Goal: Task Accomplishment & Management: Manage account settings

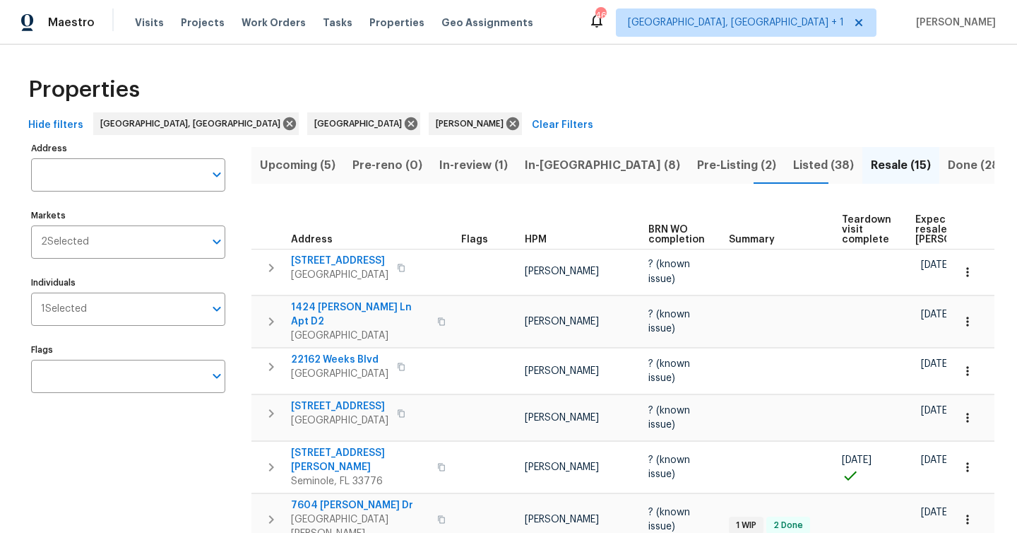
scroll to position [126, 0]
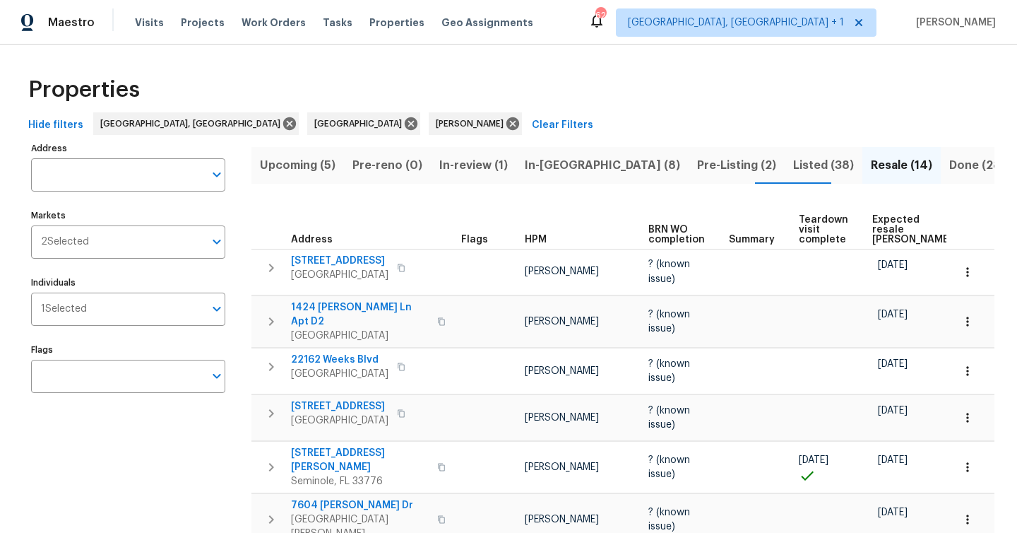
click at [546, 155] on span "In-reno (8)" at bounding box center [602, 165] width 155 height 20
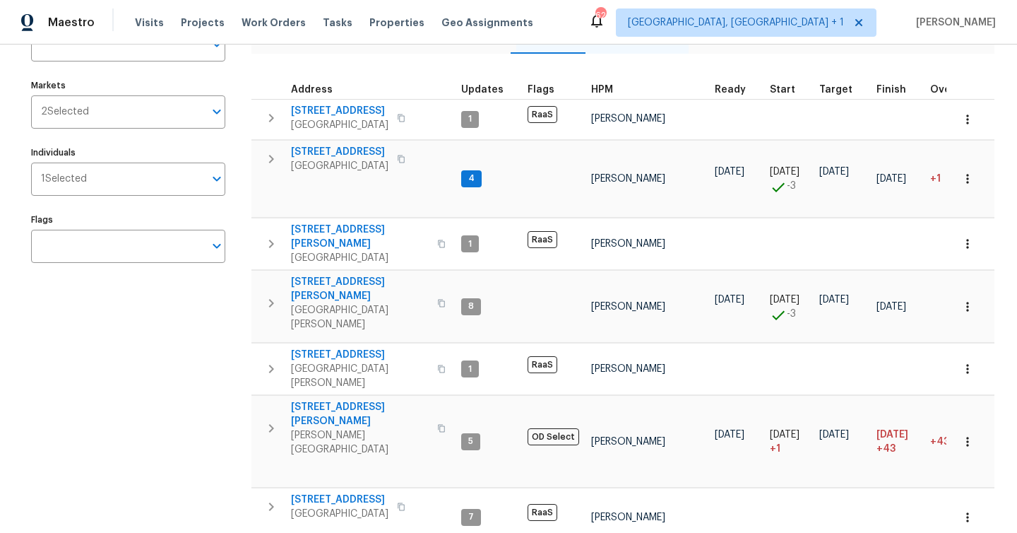
scroll to position [131, 0]
click at [353, 397] on tr "19331 Sandy Springs Cir Lutz, FL 33558 5 OD Select Mat Smith 07/31/25 08/01/25 …" at bounding box center [868, 441] width 1232 height 92
click at [354, 427] on span "Lutz, FL 33558" at bounding box center [360, 441] width 138 height 28
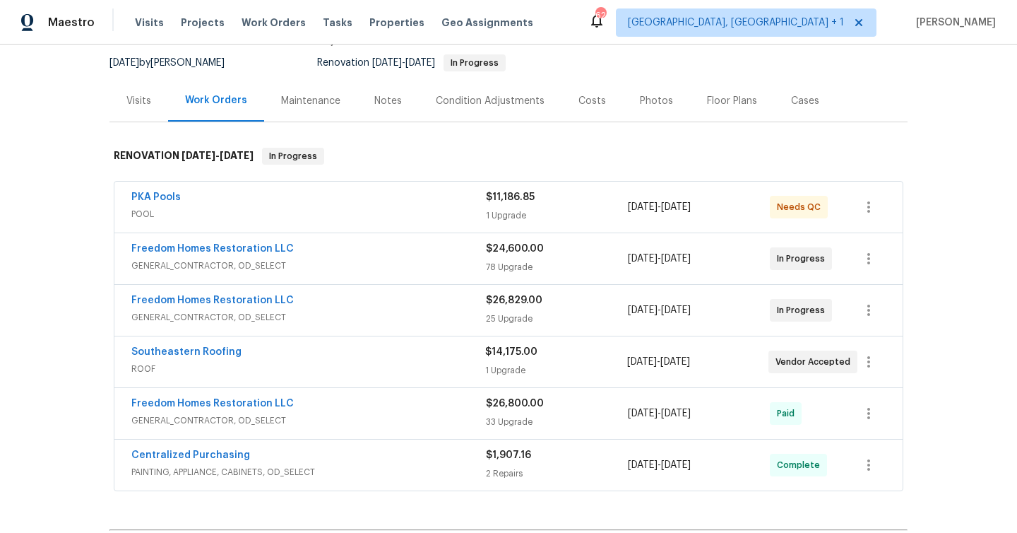
scroll to position [156, 0]
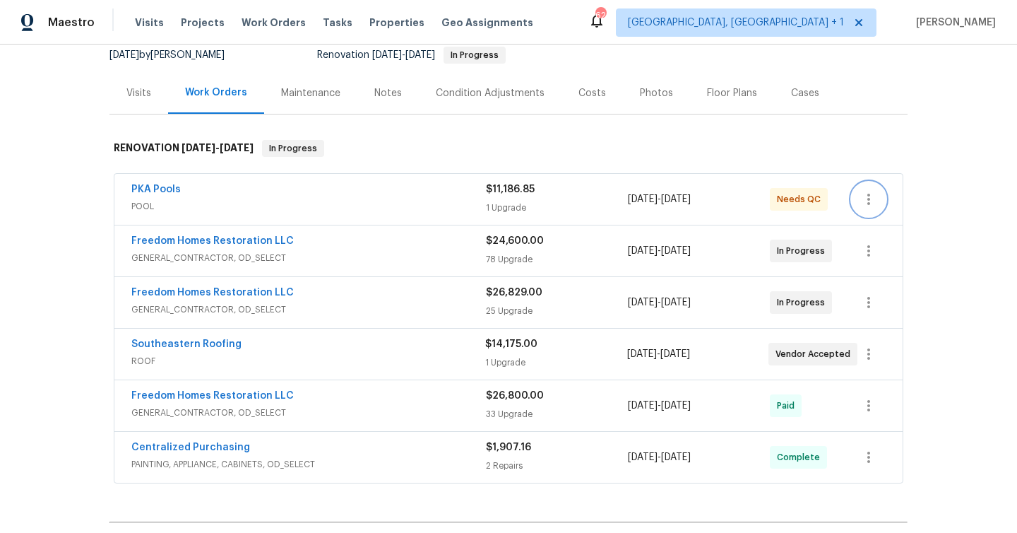
click at [869, 194] on icon "button" at bounding box center [869, 199] width 3 height 11
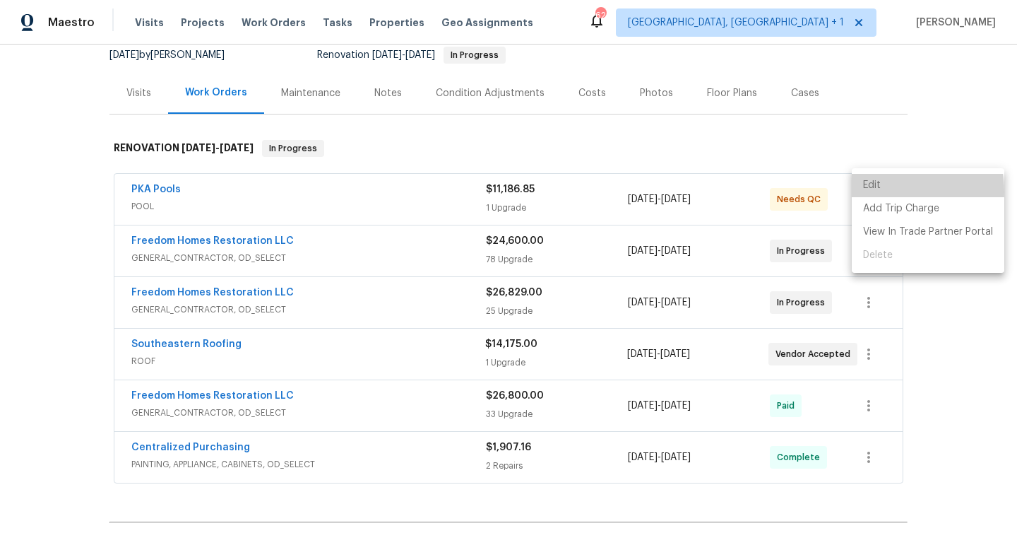
click at [879, 191] on li "Edit" at bounding box center [928, 185] width 153 height 23
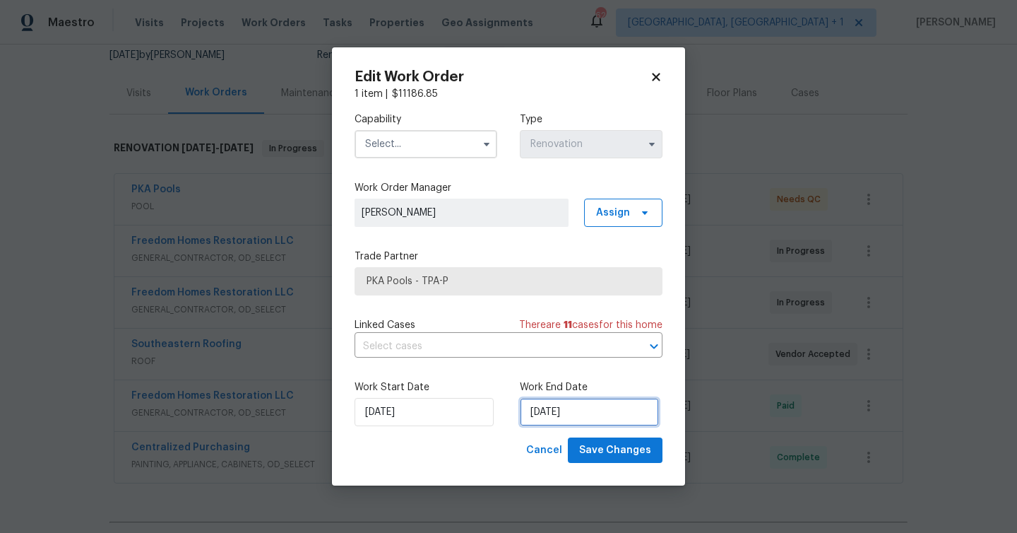
select select "9"
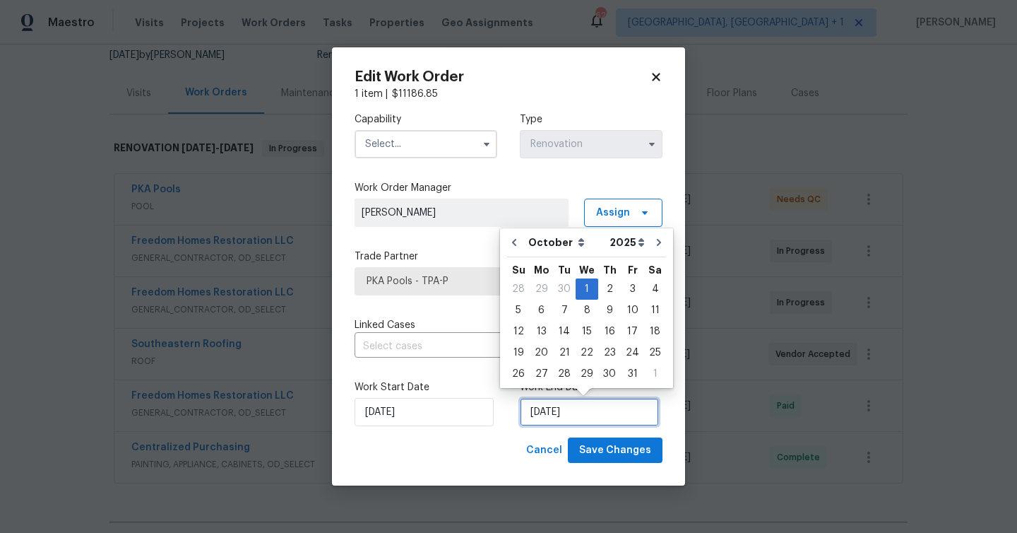
click at [567, 404] on input "[DATE]" at bounding box center [589, 412] width 139 height 28
click at [654, 245] on icon "Go to next month" at bounding box center [659, 242] width 11 height 11
type input "[DATE]"
select select "10"
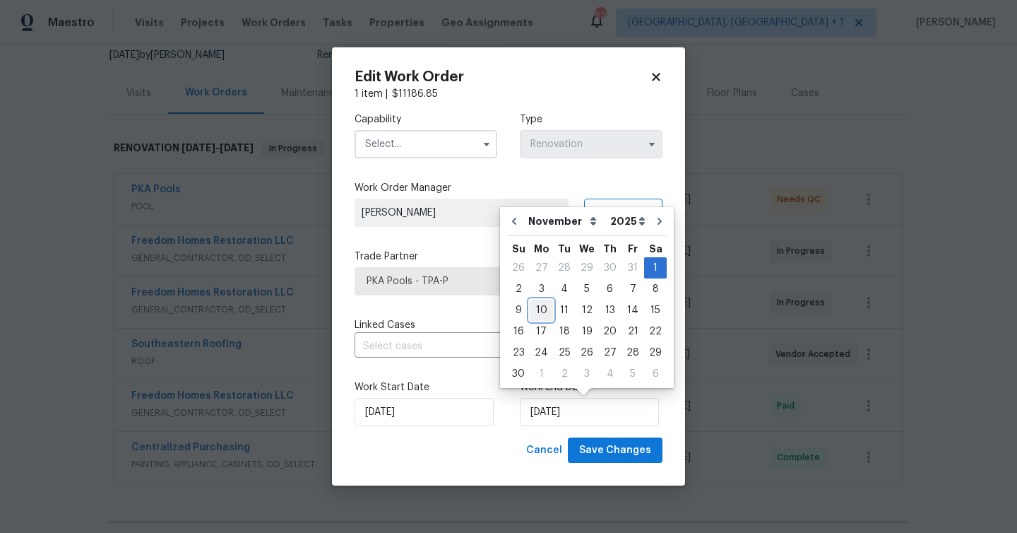
click at [544, 309] on div "10" at bounding box center [541, 310] width 23 height 20
type input "[DATE]"
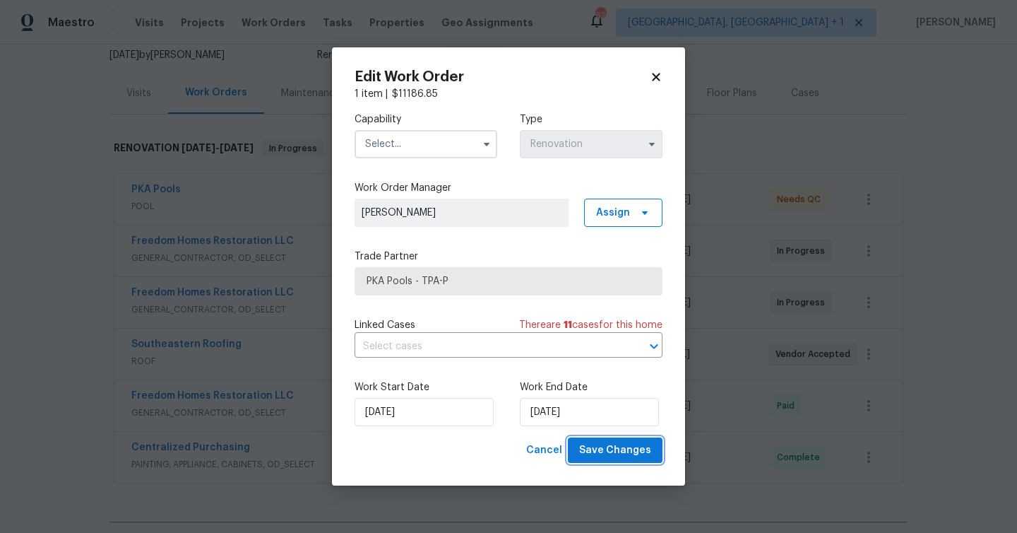
click at [645, 456] on span "Save Changes" at bounding box center [615, 451] width 72 height 18
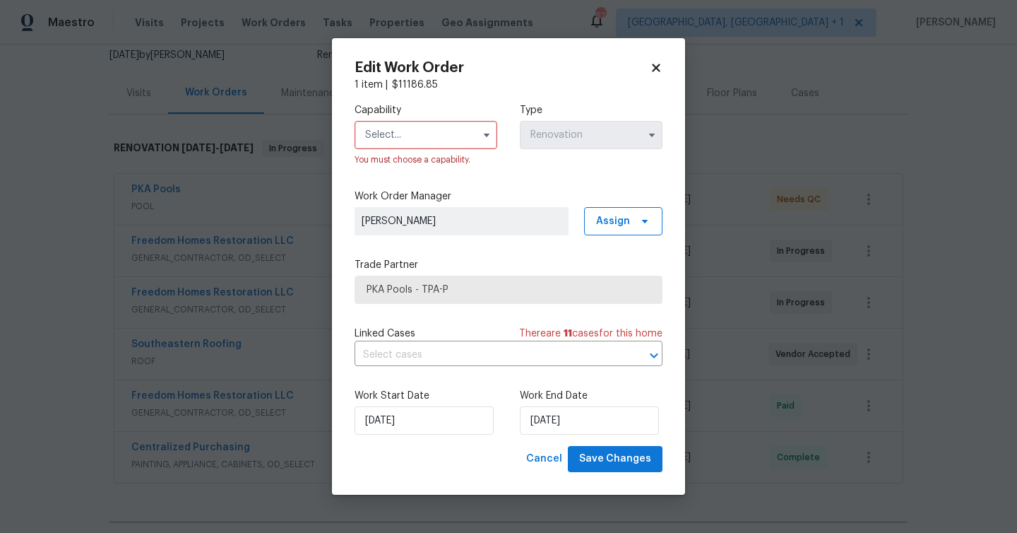
click at [432, 133] on input "text" at bounding box center [426, 135] width 143 height 28
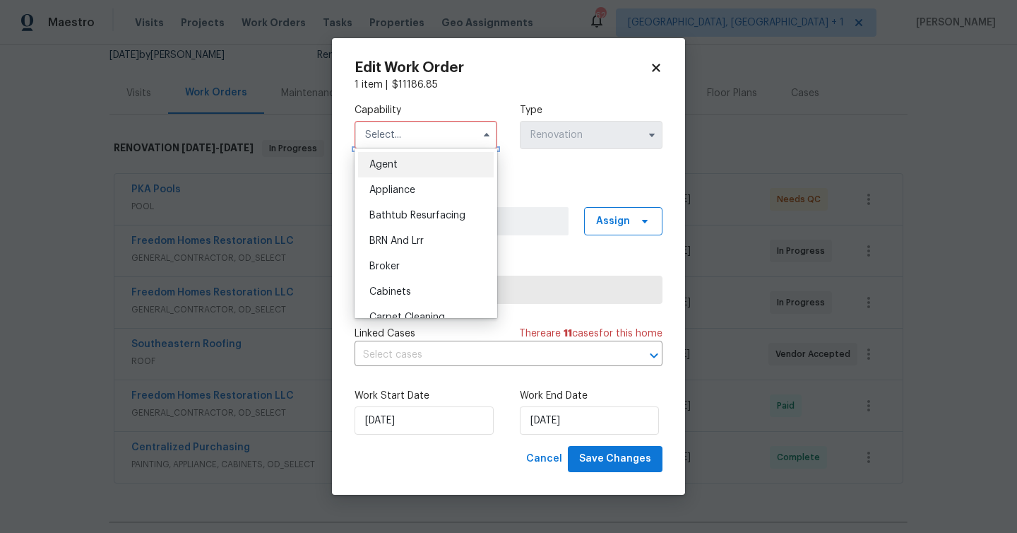
click at [432, 132] on input "text" at bounding box center [426, 135] width 143 height 28
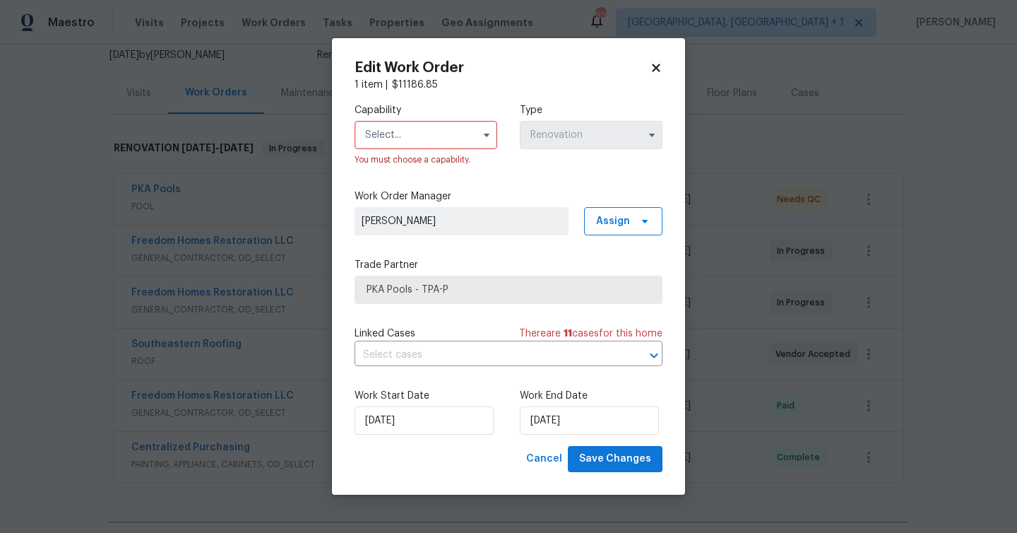
click at [432, 132] on input "text" at bounding box center [426, 135] width 143 height 28
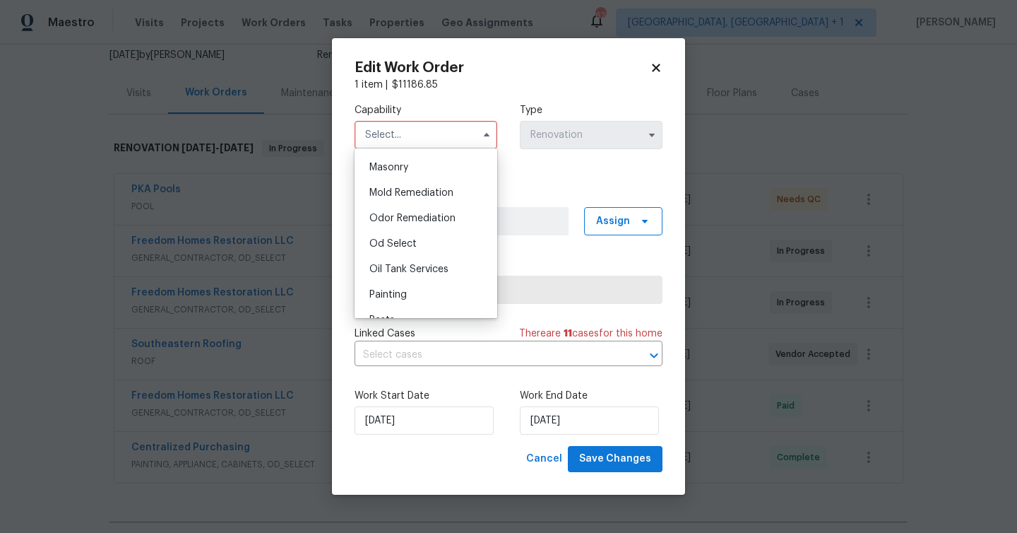
scroll to position [1241, 0]
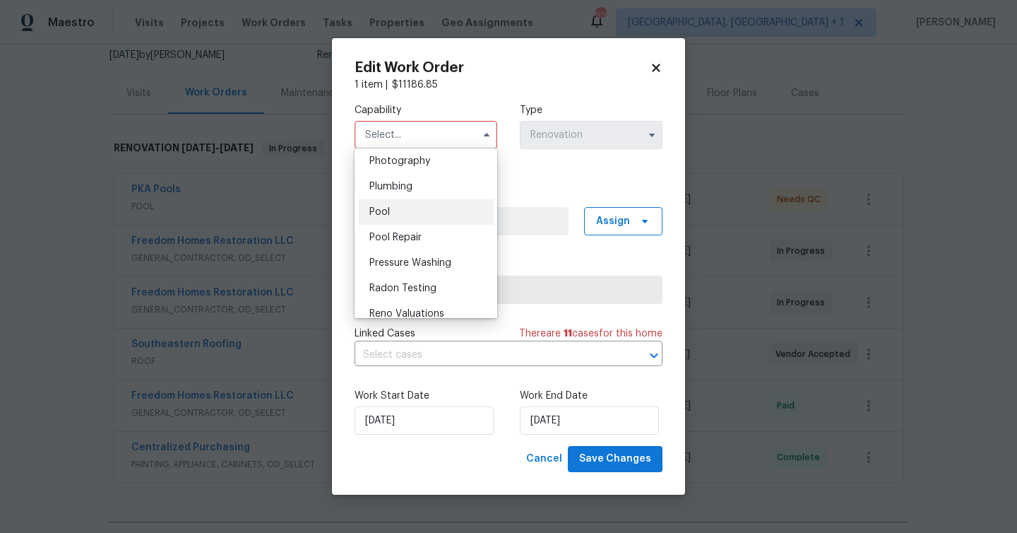
click at [427, 215] on div "Pool" at bounding box center [426, 211] width 136 height 25
type input "Pool"
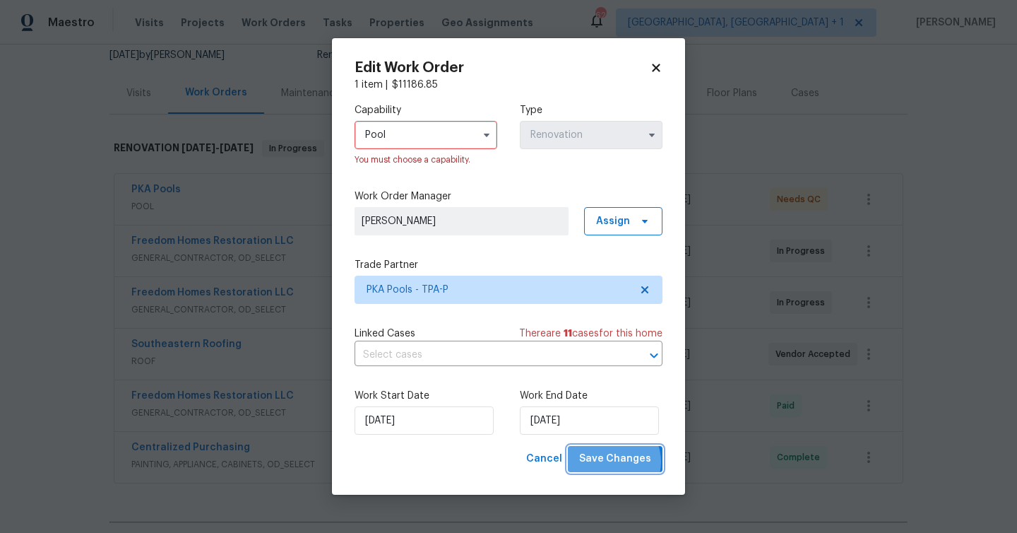
click at [613, 462] on span "Save Changes" at bounding box center [615, 459] width 72 height 18
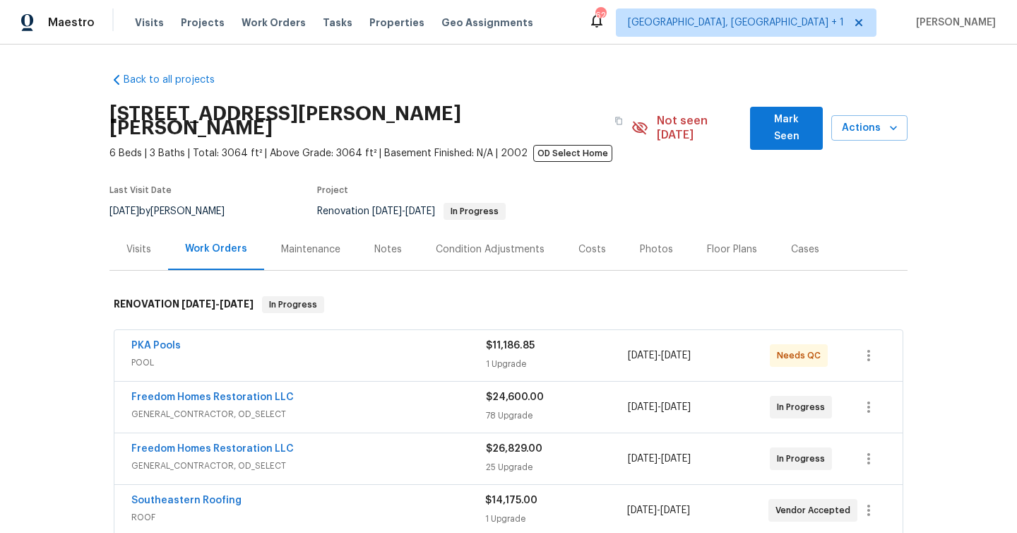
click at [774, 126] on span "Mark Seen" at bounding box center [787, 128] width 50 height 35
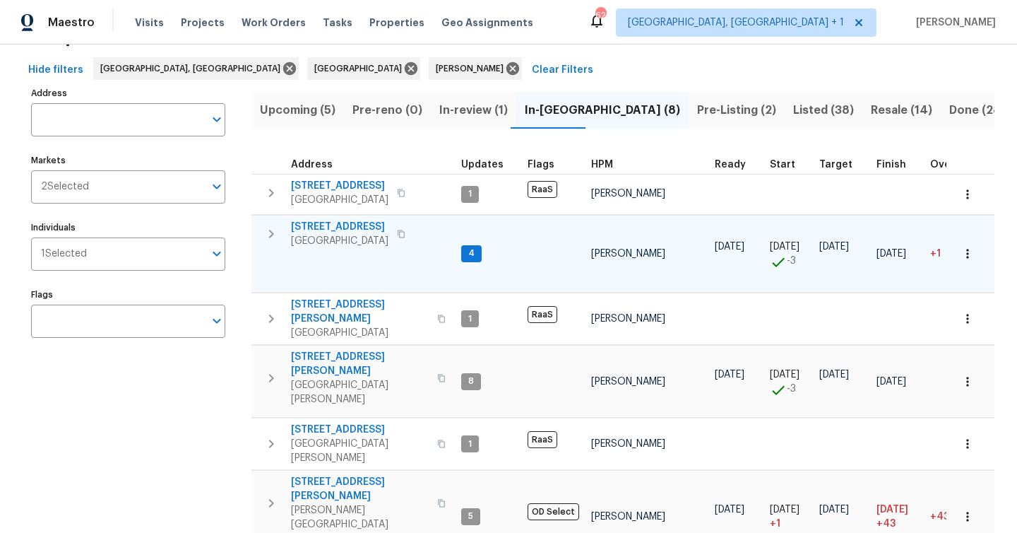
scroll to position [191, 0]
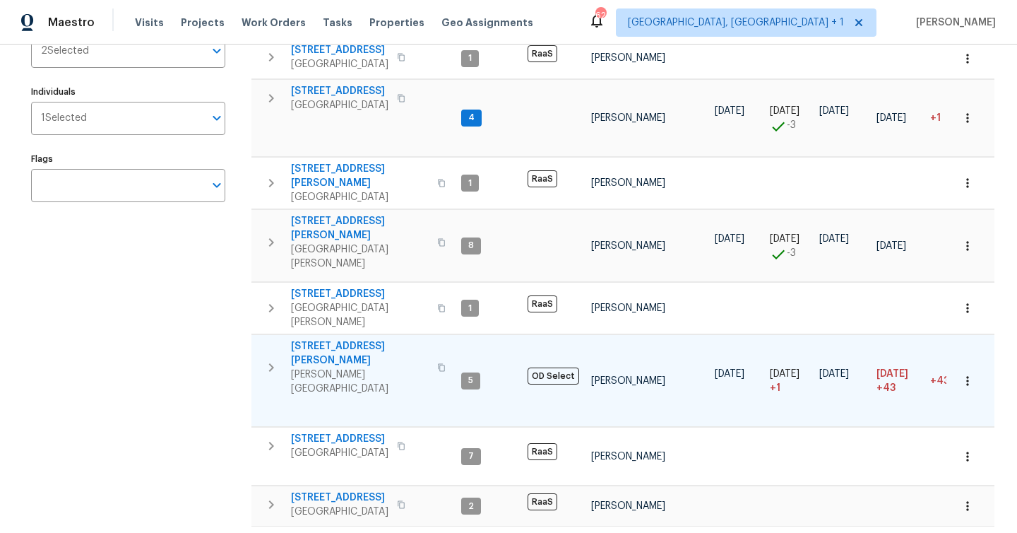
click at [355, 367] on span "Lutz, FL 33558" at bounding box center [360, 381] width 138 height 28
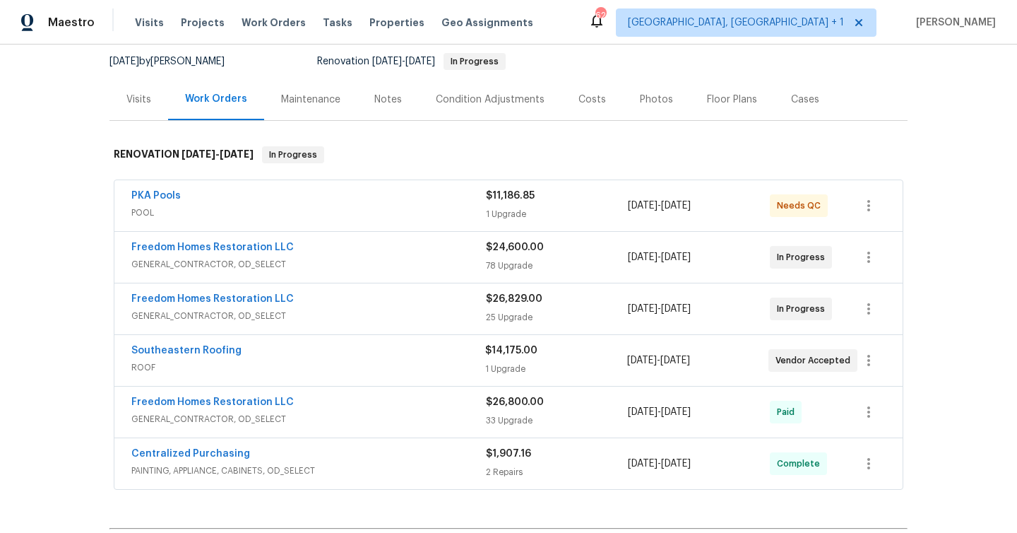
scroll to position [189, 0]
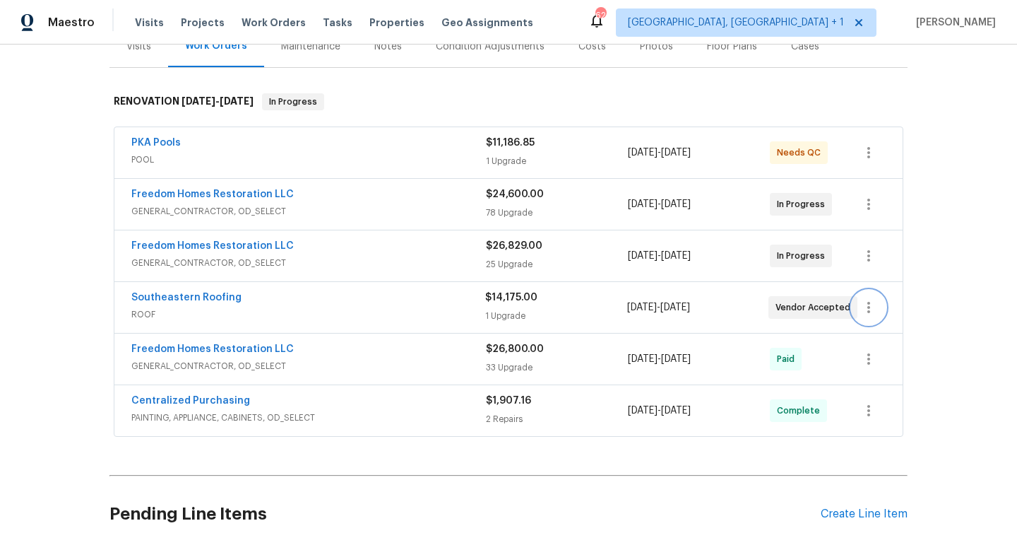
click at [870, 311] on icon "button" at bounding box center [869, 307] width 17 height 17
click at [872, 305] on li "Edit" at bounding box center [928, 307] width 153 height 23
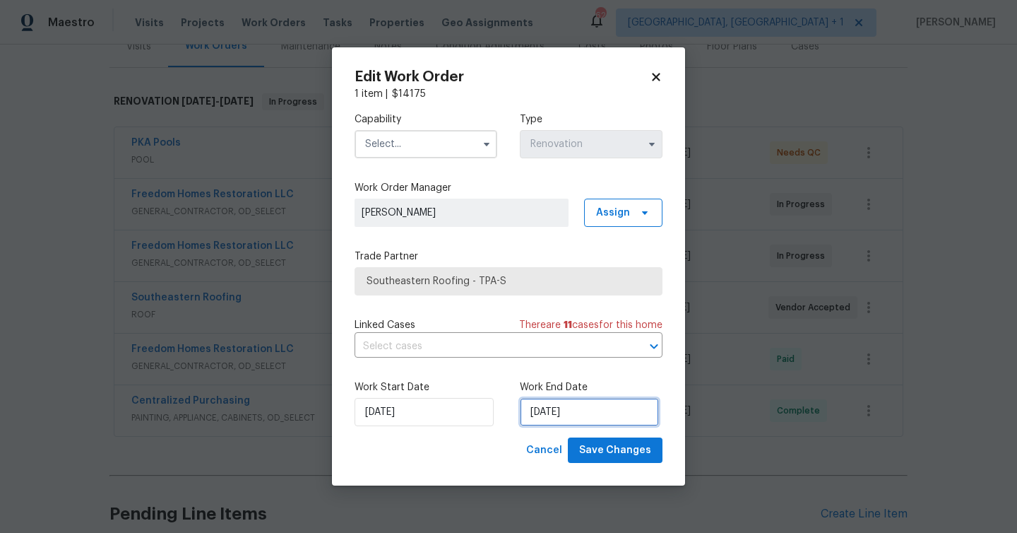
click at [553, 418] on input "10/1/2025" at bounding box center [589, 412] width 139 height 28
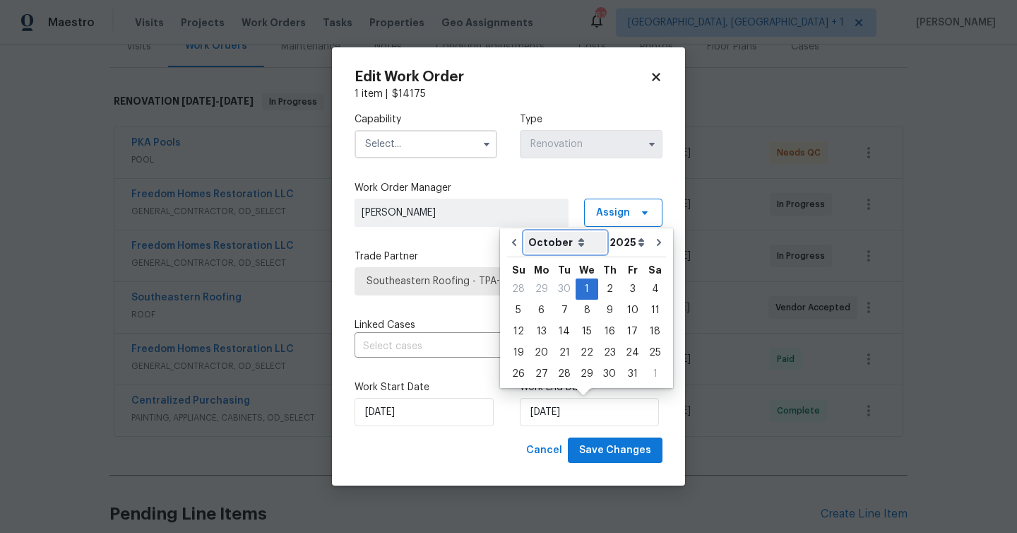
click at [577, 237] on select "July August September October November December" at bounding box center [565, 242] width 81 height 21
select select "10"
click at [525, 232] on select "July August September October November December" at bounding box center [565, 242] width 81 height 21
type input "11/1/2025"
select select "10"
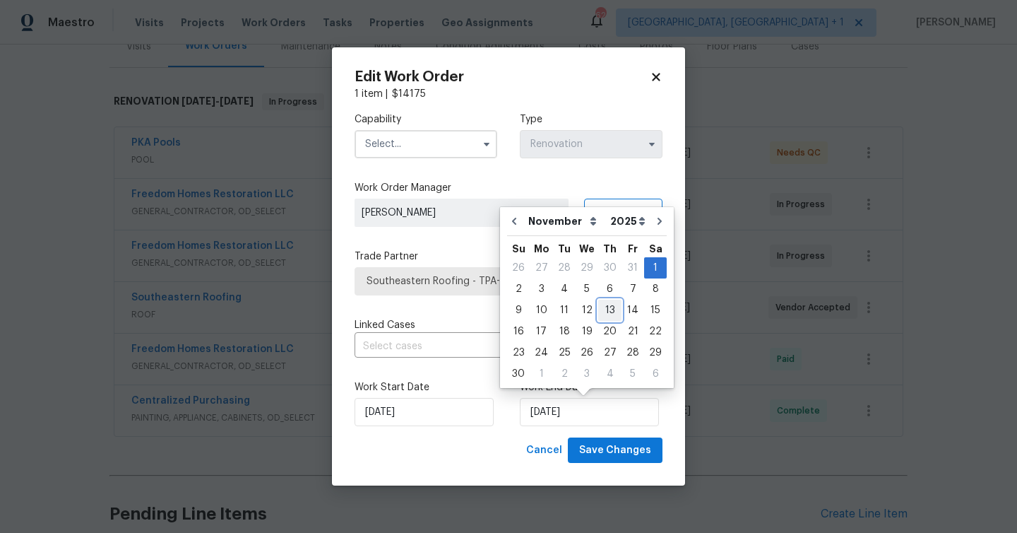
click at [605, 307] on div "13" at bounding box center [609, 310] width 23 height 20
type input "[DATE]"
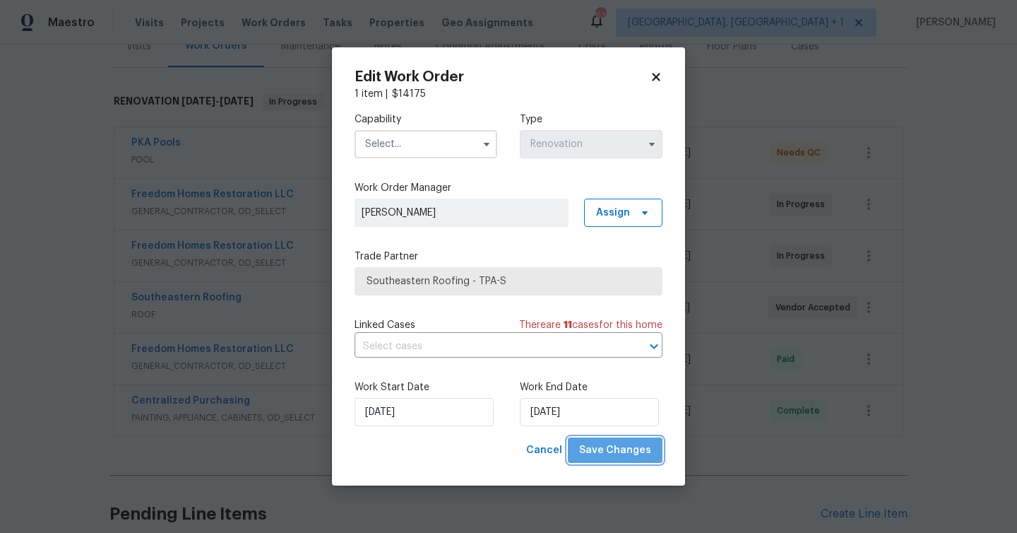
click at [637, 447] on span "Save Changes" at bounding box center [615, 451] width 72 height 18
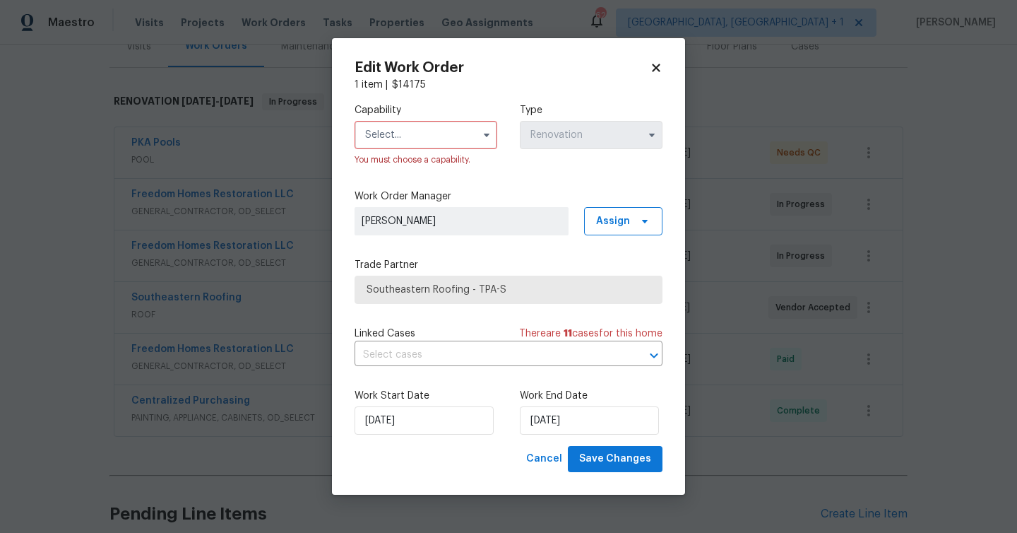
click at [418, 134] on input "text" at bounding box center [426, 135] width 143 height 28
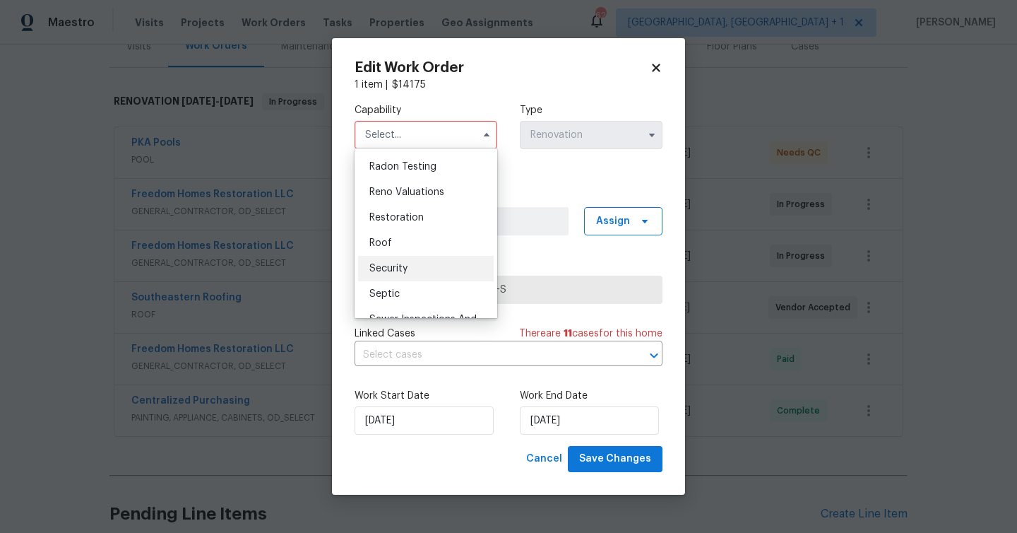
scroll to position [1410, 0]
click at [432, 202] on div "Roof" at bounding box center [426, 196] width 136 height 25
type input "Roof"
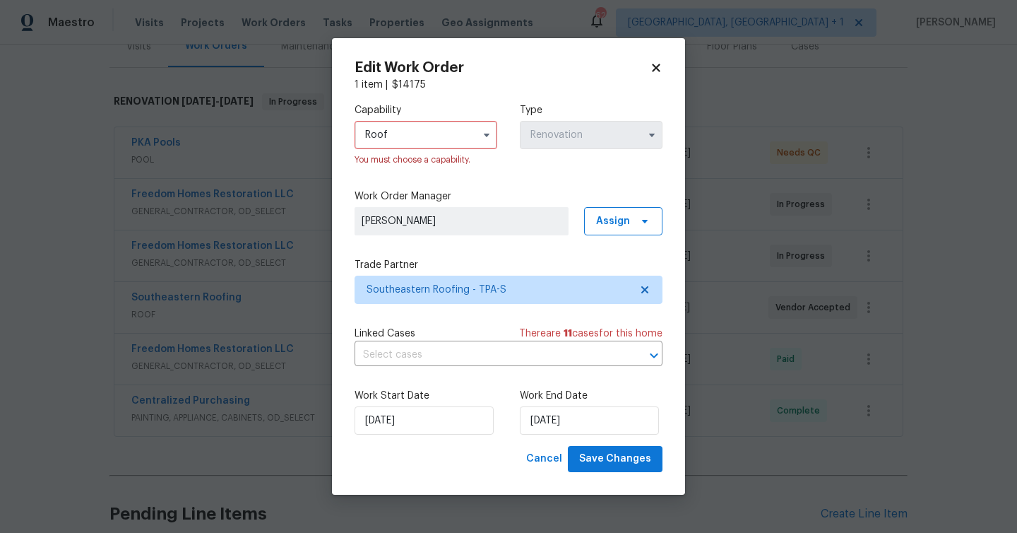
click at [561, 179] on div "Capability Roof You must choose a capability. Type Renovation Work Order Manage…" at bounding box center [509, 269] width 308 height 354
click at [635, 461] on span "Save Changes" at bounding box center [615, 459] width 72 height 18
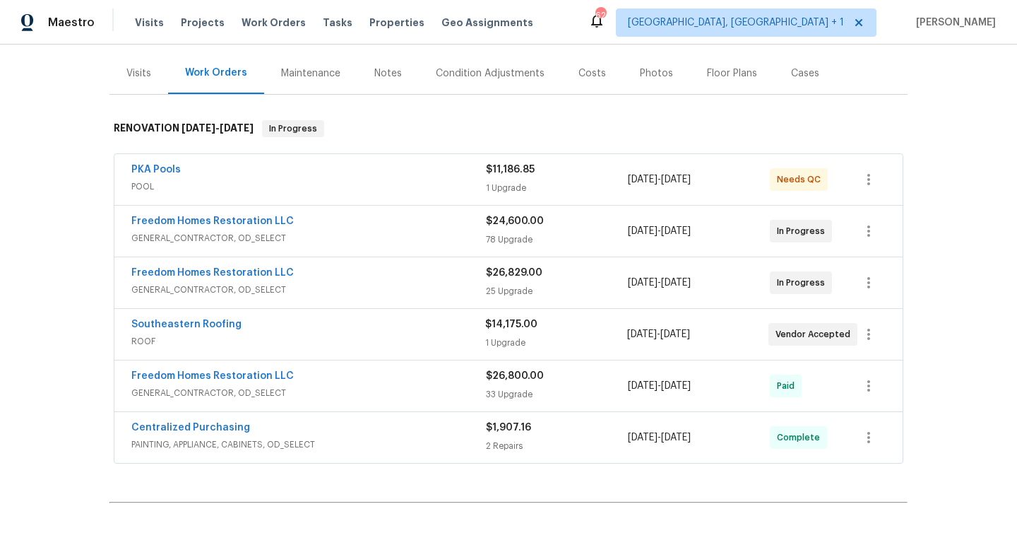
scroll to position [226, 0]
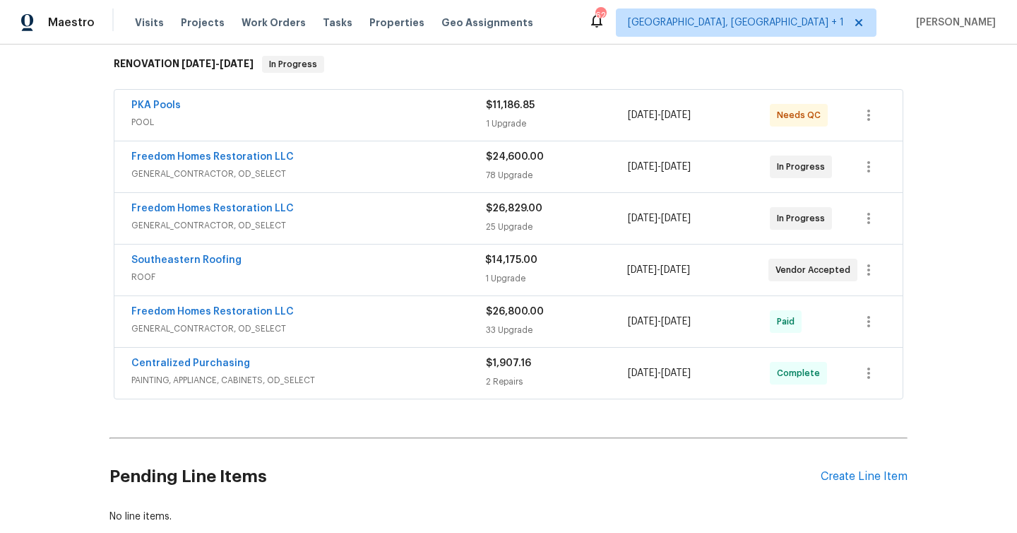
click at [535, 374] on div "2 Repairs" at bounding box center [557, 381] width 142 height 14
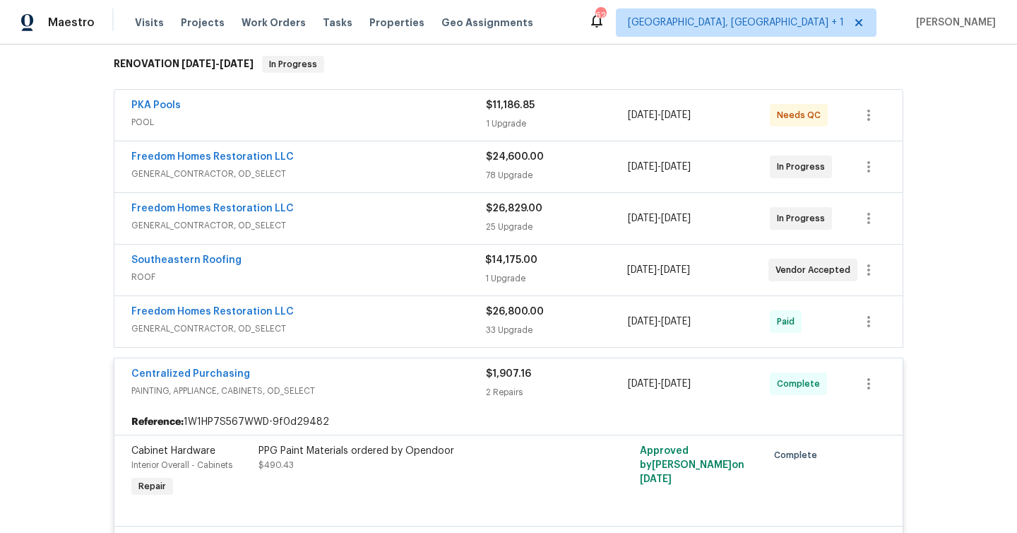
click at [386, 458] on div "PPG Paint Materials ordered by Opendoor $490.43" at bounding box center [413, 458] width 309 height 28
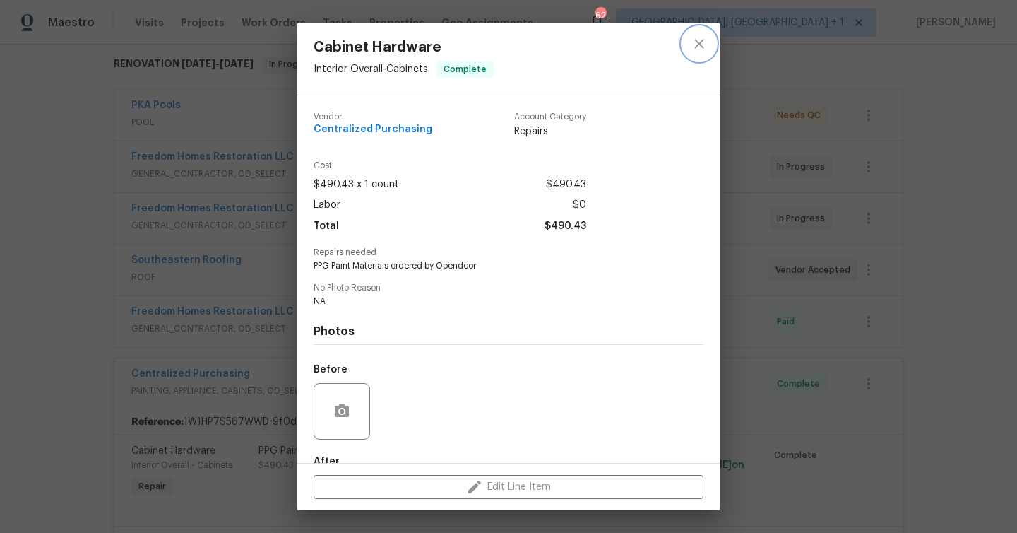
click at [706, 45] on icon "close" at bounding box center [699, 43] width 17 height 17
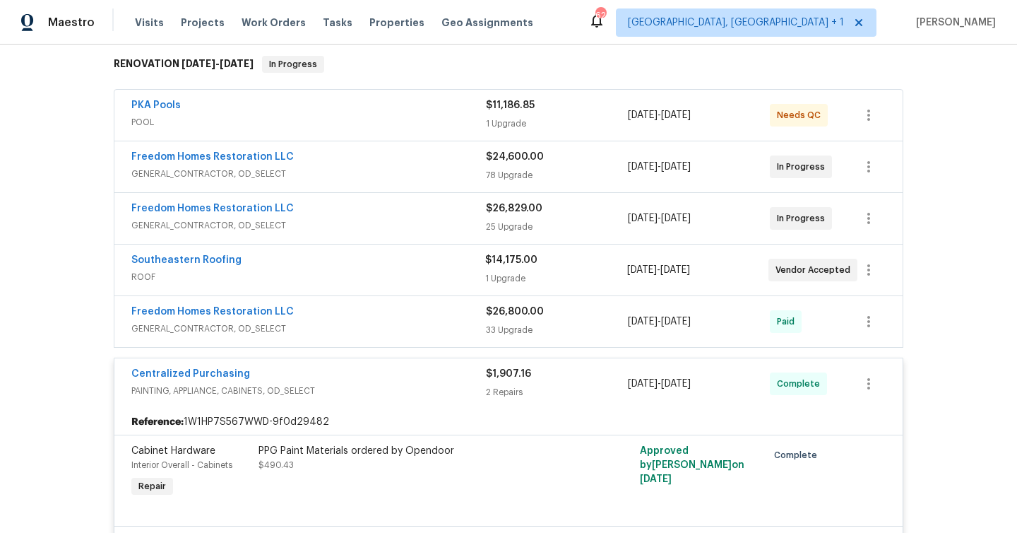
click at [72, 319] on div "Back to all projects [STREET_ADDRESS][PERSON_NAME] 6 Beds | 3 Baths | Total: 30…" at bounding box center [508, 289] width 1017 height 488
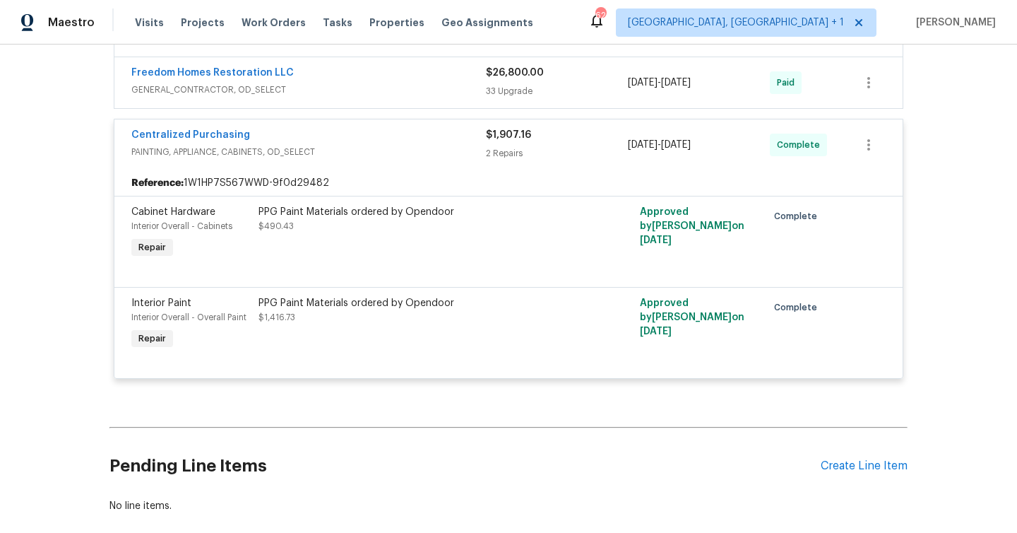
scroll to position [542, 0]
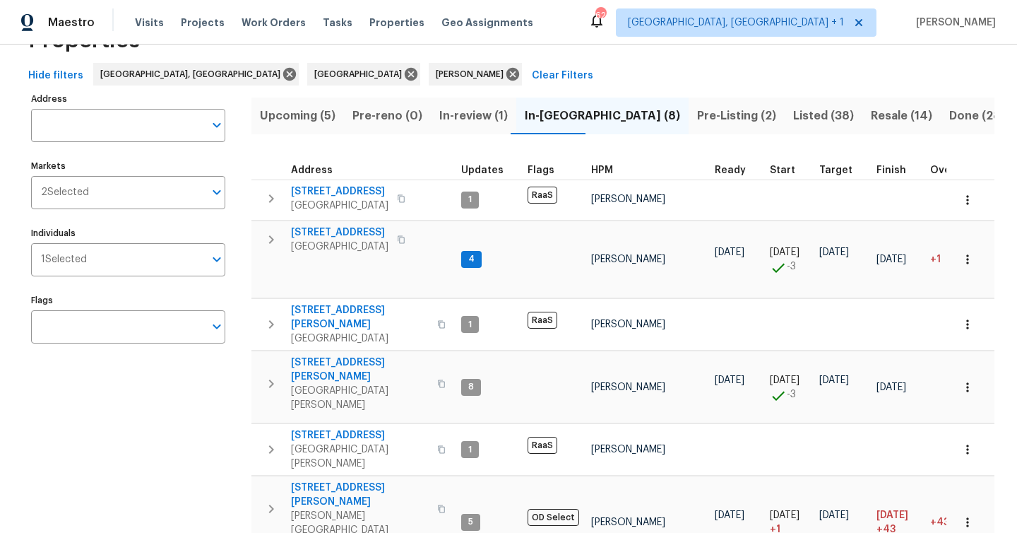
scroll to position [47, 0]
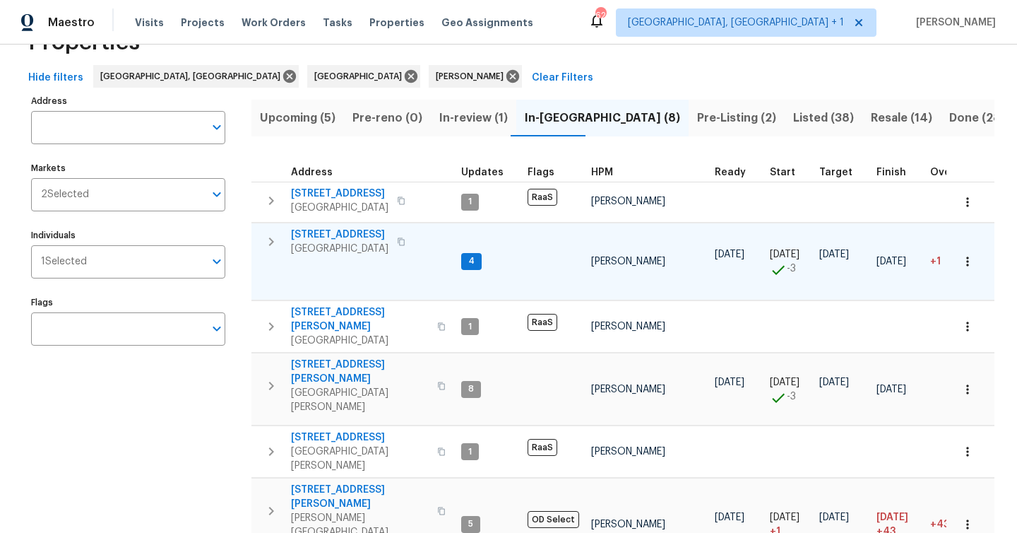
click at [342, 228] on span "[STREET_ADDRESS]" at bounding box center [340, 235] width 98 height 14
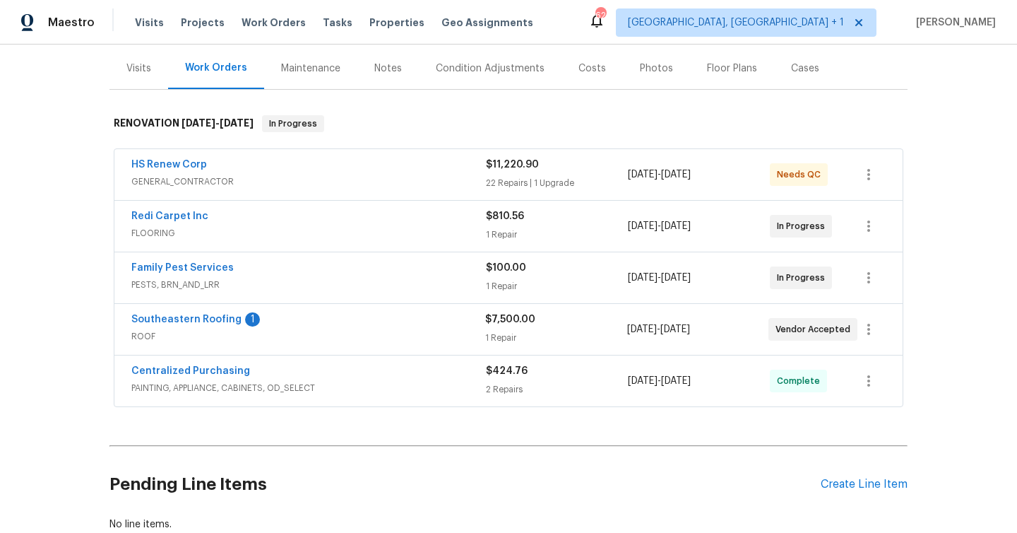
scroll to position [228, 0]
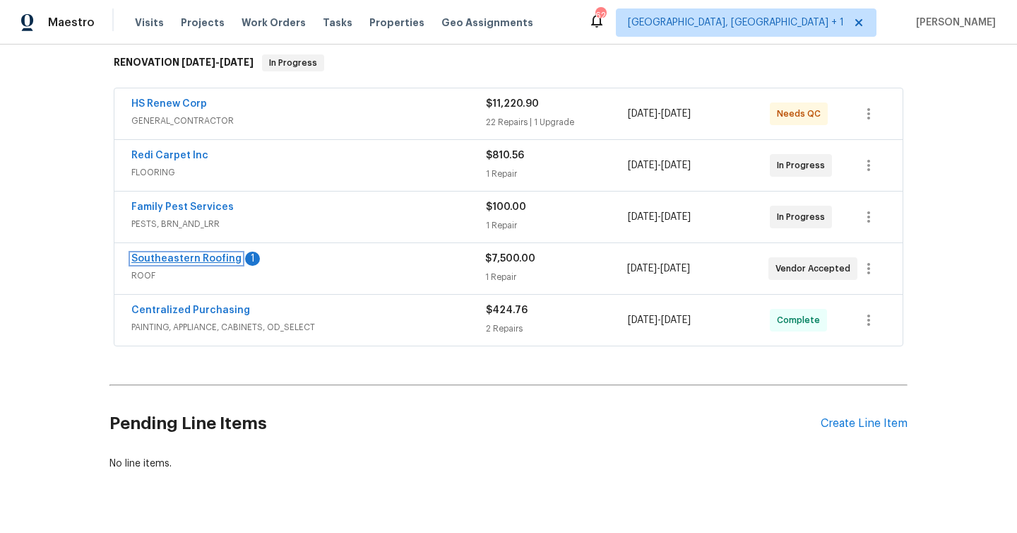
click at [213, 259] on link "Southeastern Roofing" at bounding box center [186, 259] width 110 height 10
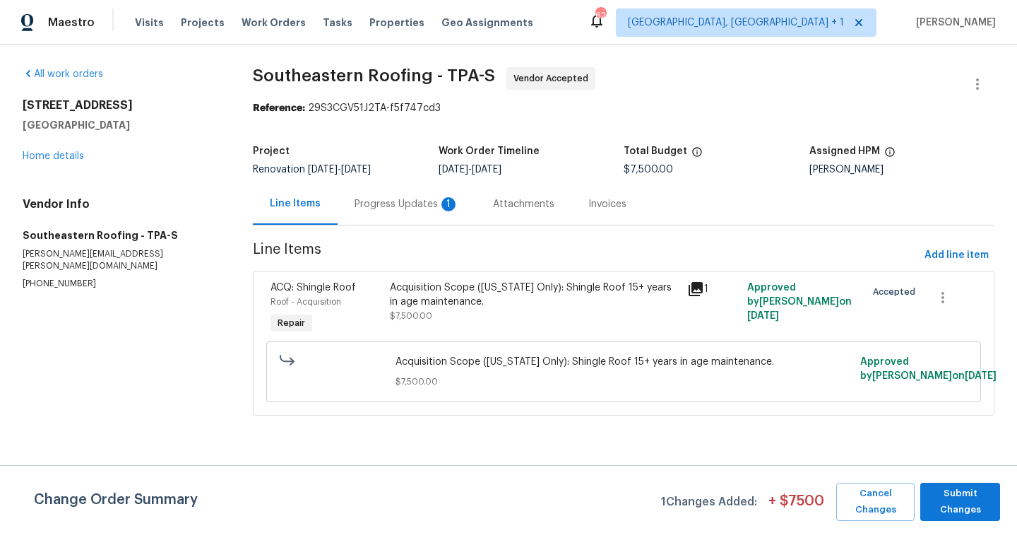
click at [391, 206] on div "Progress Updates 1" at bounding box center [407, 204] width 105 height 14
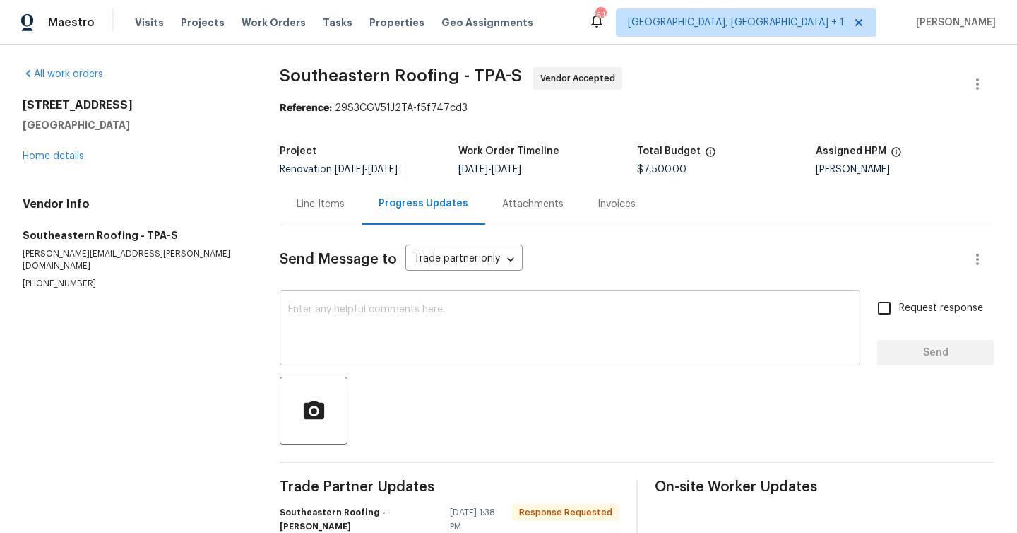
scroll to position [62, 0]
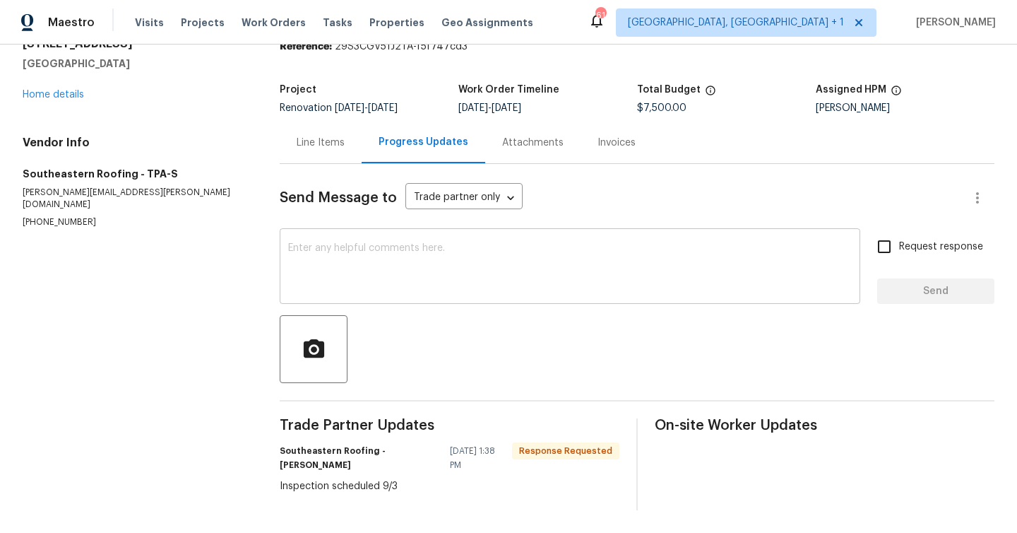
click at [390, 243] on textarea at bounding box center [570, 267] width 564 height 49
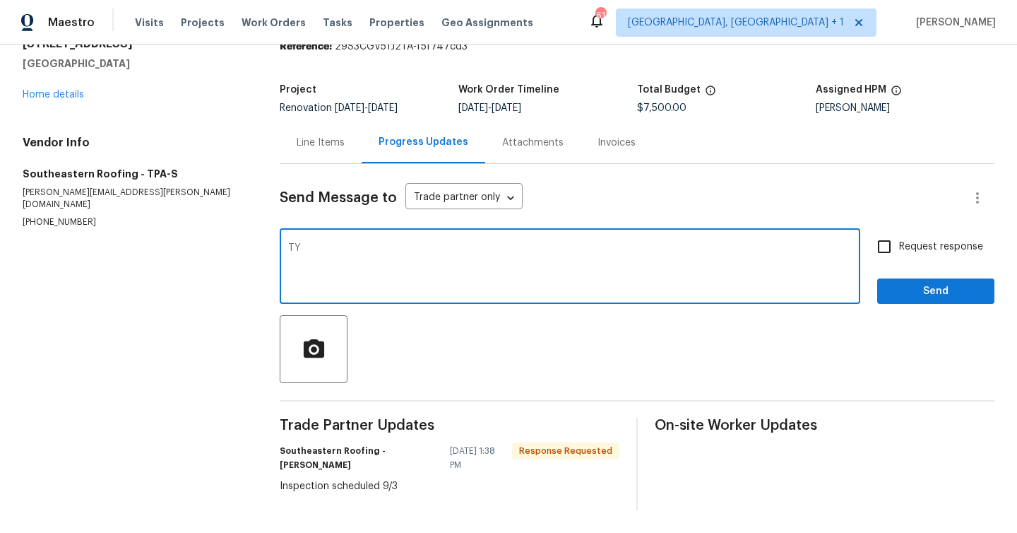
type textarea "TY"
click at [963, 295] on span "Send" at bounding box center [936, 292] width 95 height 18
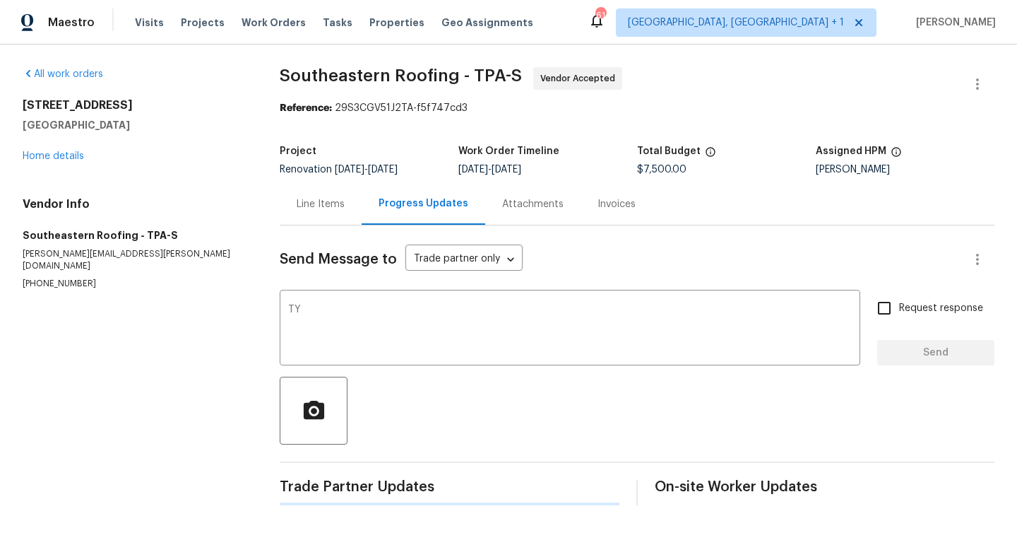
scroll to position [0, 0]
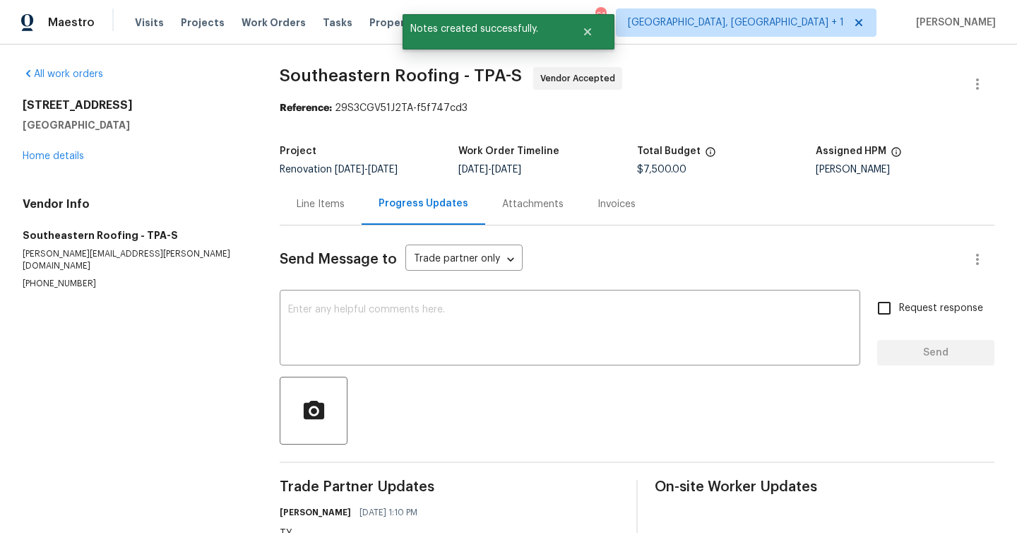
click at [69, 167] on div "All work orders 12507 Glendale Ct Hudson, FL 34669 Home details Vendor Info Sou…" at bounding box center [134, 178] width 223 height 223
click at [70, 158] on link "Home details" at bounding box center [53, 156] width 61 height 10
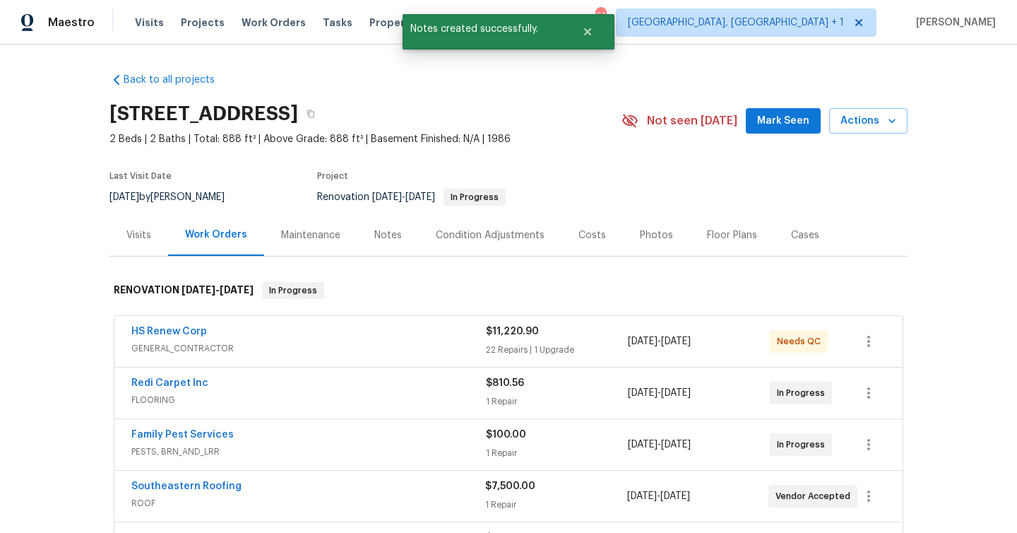
click at [259, 329] on div "HS Renew Corp" at bounding box center [308, 332] width 355 height 17
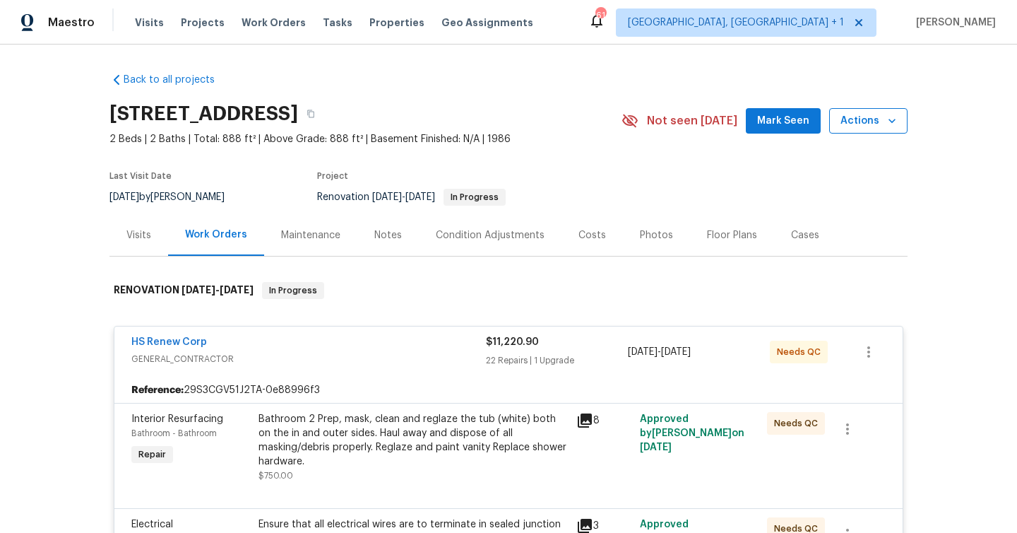
click at [858, 114] on span "Actions" at bounding box center [869, 121] width 56 height 18
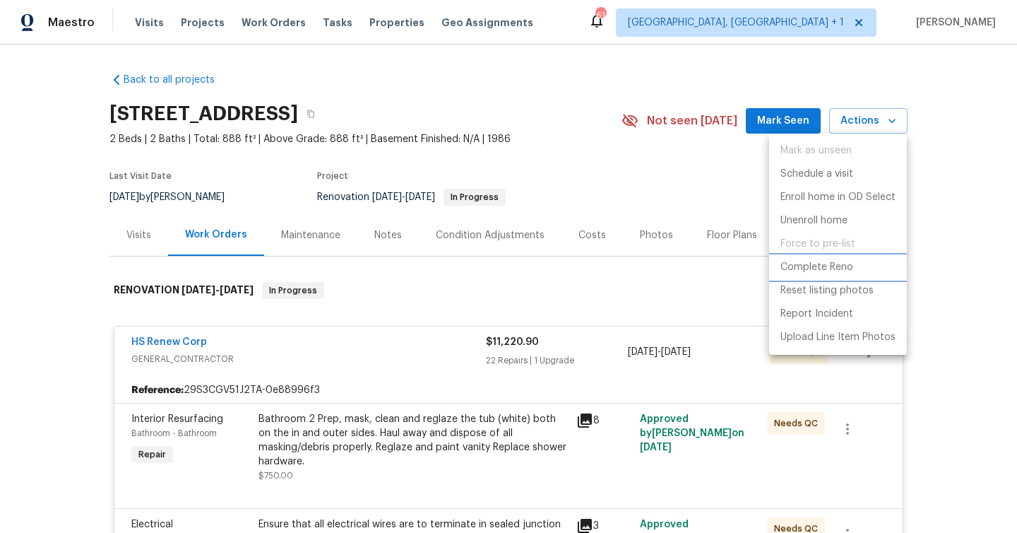
click at [831, 263] on p "Complete Reno" at bounding box center [817, 267] width 73 height 15
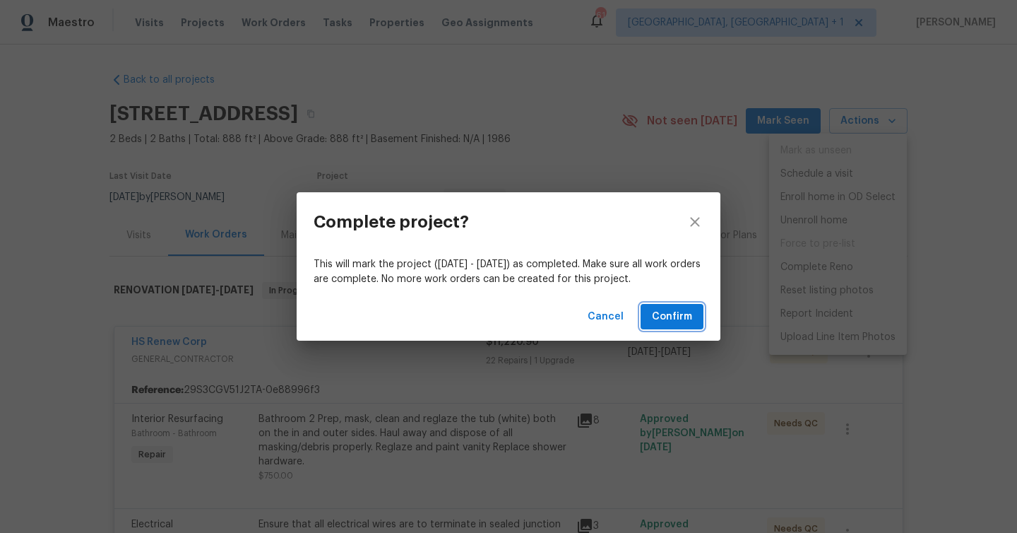
click at [695, 312] on button "Confirm" at bounding box center [672, 317] width 63 height 26
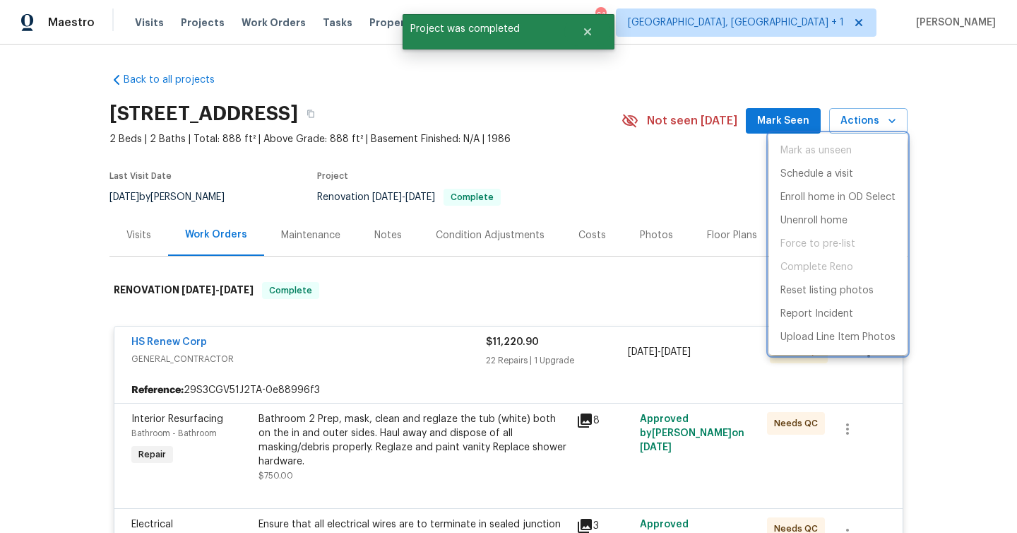
click at [604, 131] on div at bounding box center [508, 266] width 1017 height 533
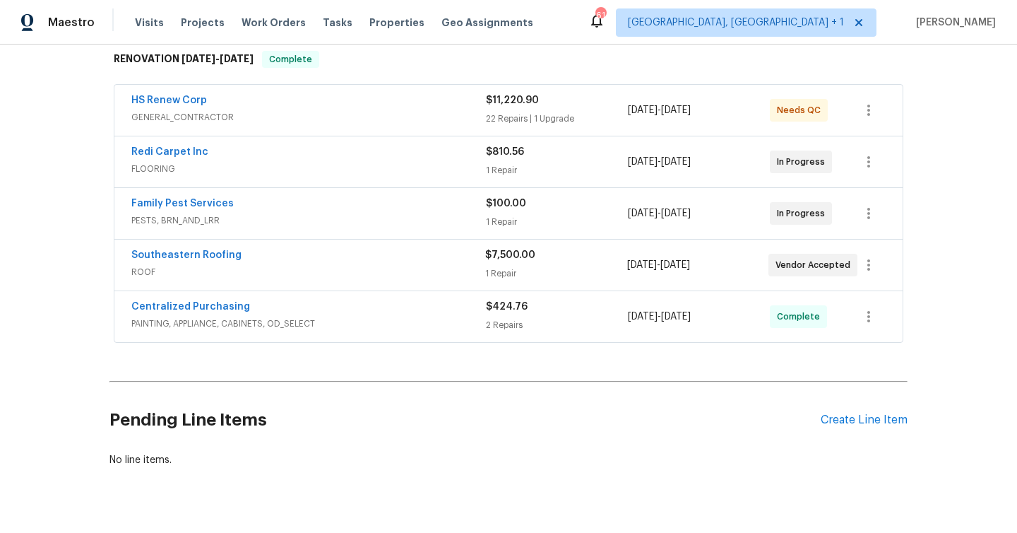
scroll to position [261, 0]
